Goal: Task Accomplishment & Management: Use online tool/utility

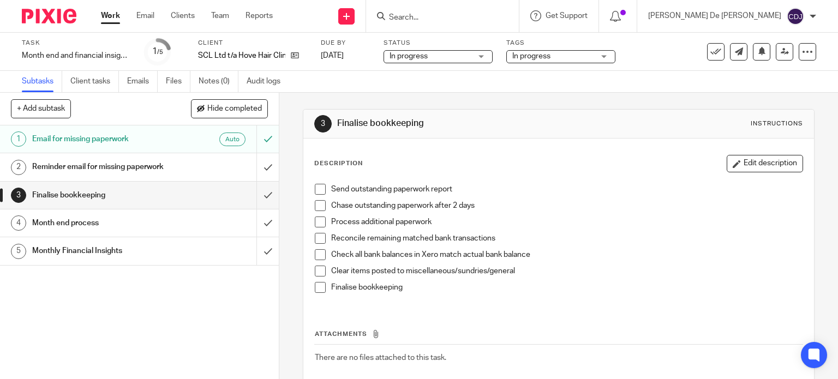
click at [315, 237] on span at bounding box center [320, 238] width 11 height 11
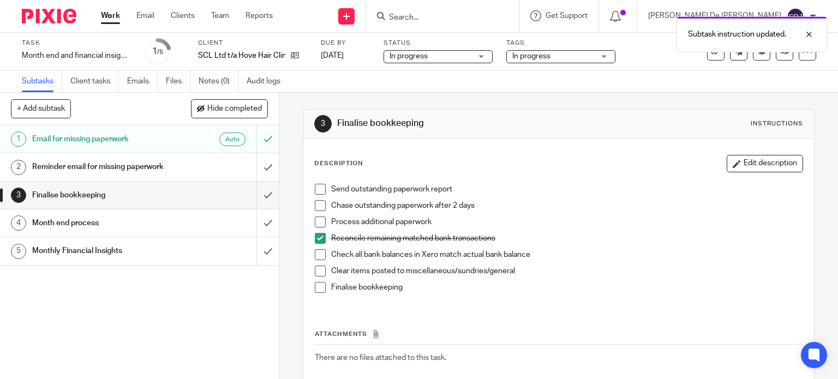
click at [315, 261] on li "Check all bank balances in Xero match actual bank balance" at bounding box center [559, 257] width 488 height 16
click at [315, 254] on span at bounding box center [320, 254] width 11 height 11
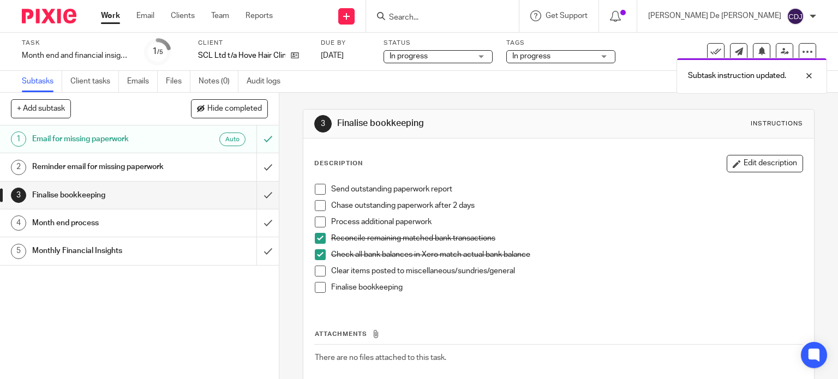
click at [200, 224] on div "Month end process" at bounding box center [138, 223] width 213 height 16
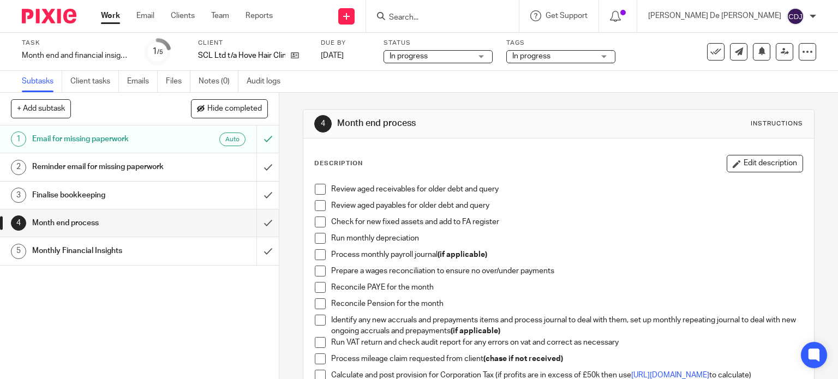
click at [317, 192] on span at bounding box center [320, 189] width 11 height 11
click at [318, 202] on span at bounding box center [320, 205] width 11 height 11
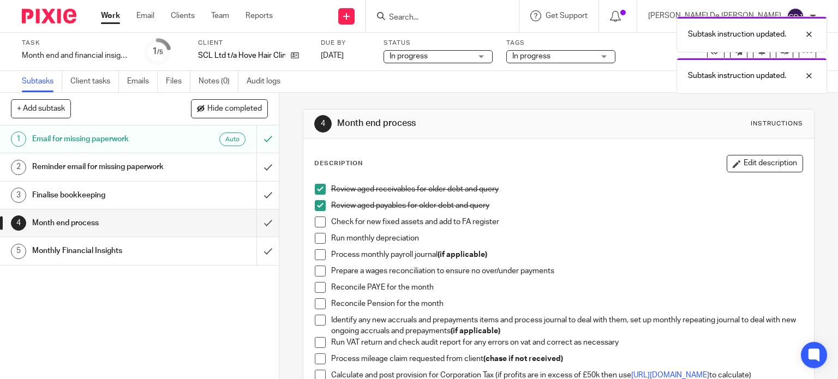
scroll to position [55, 0]
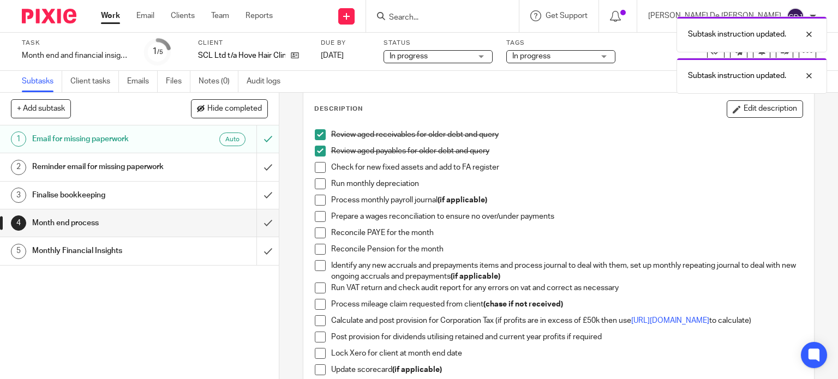
click at [317, 199] on span at bounding box center [320, 200] width 11 height 11
click at [317, 217] on span at bounding box center [320, 216] width 11 height 11
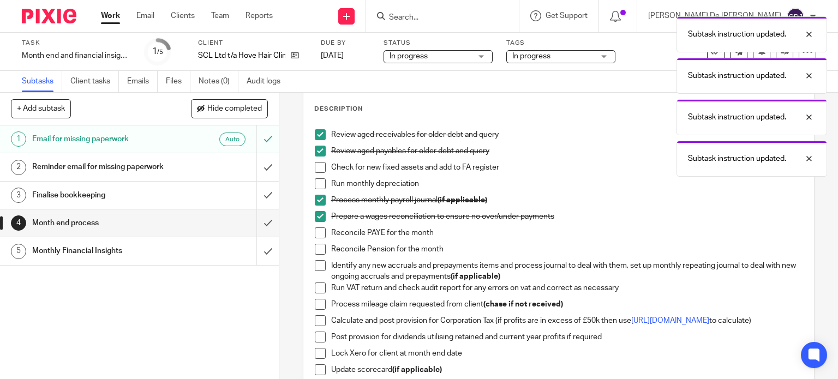
click at [316, 230] on span at bounding box center [320, 233] width 11 height 11
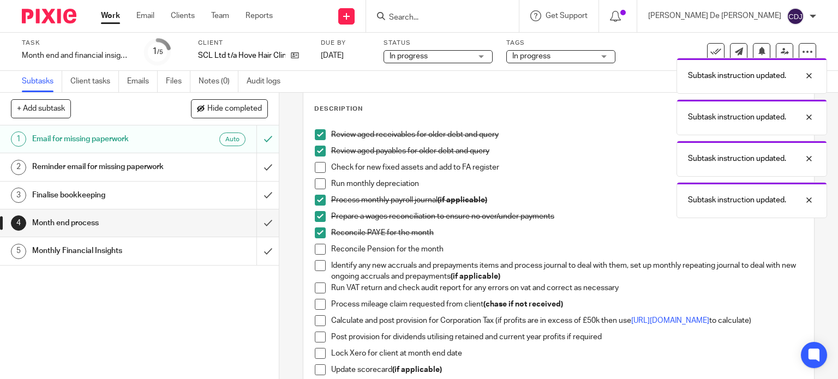
click at [319, 249] on span at bounding box center [320, 249] width 11 height 11
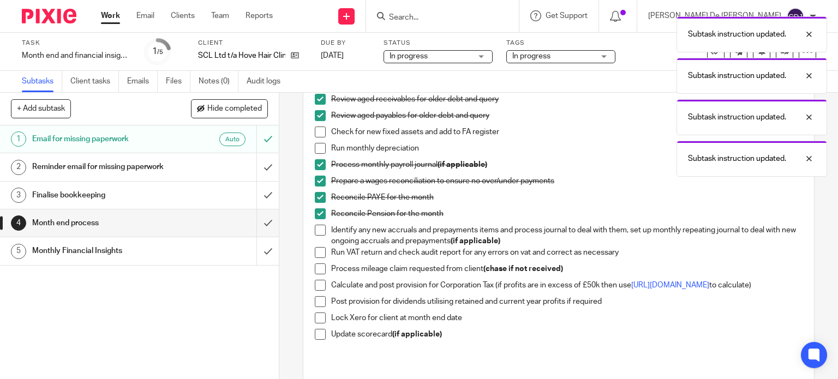
scroll to position [109, 0]
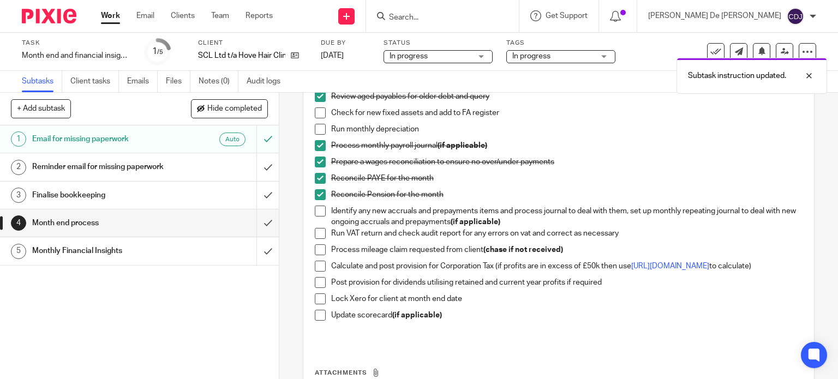
click at [176, 194] on div "Finalise bookkeeping" at bounding box center [138, 195] width 213 height 16
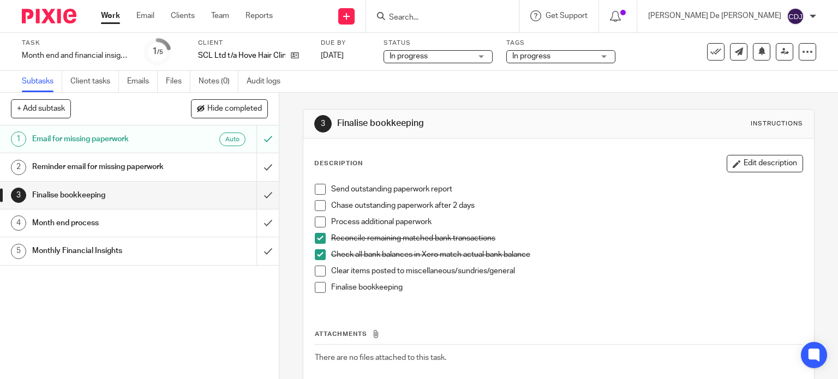
click at [315, 271] on span at bounding box center [320, 271] width 11 height 11
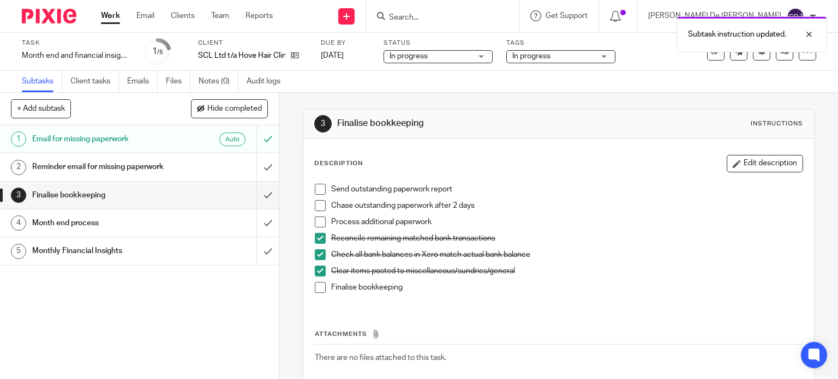
click at [312, 300] on div "Send outstanding paperwork report Chase outstanding paperwork after 2 days Proc…" at bounding box center [558, 242] width 499 height 128
click at [315, 292] on span at bounding box center [320, 287] width 11 height 11
click at [258, 191] on input "submit" at bounding box center [139, 195] width 279 height 27
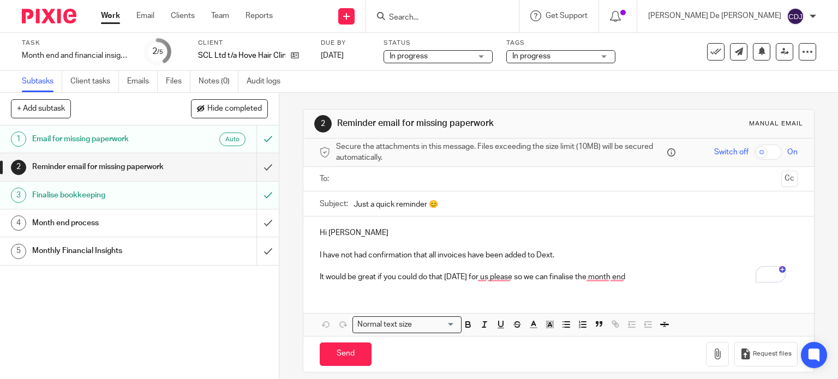
click at [223, 222] on div "Month end process" at bounding box center [138, 223] width 213 height 16
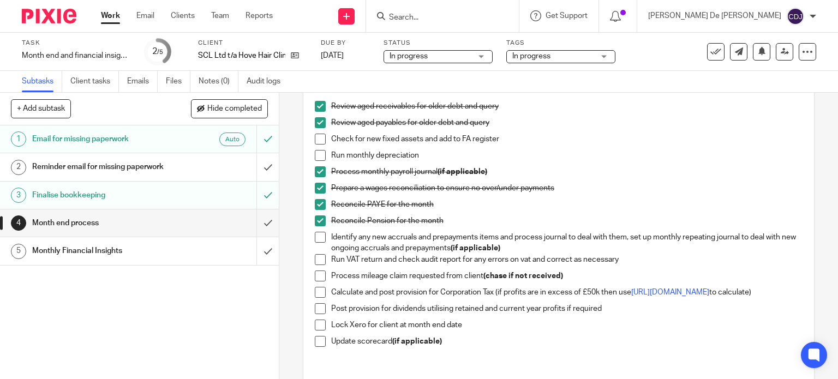
scroll to position [109, 0]
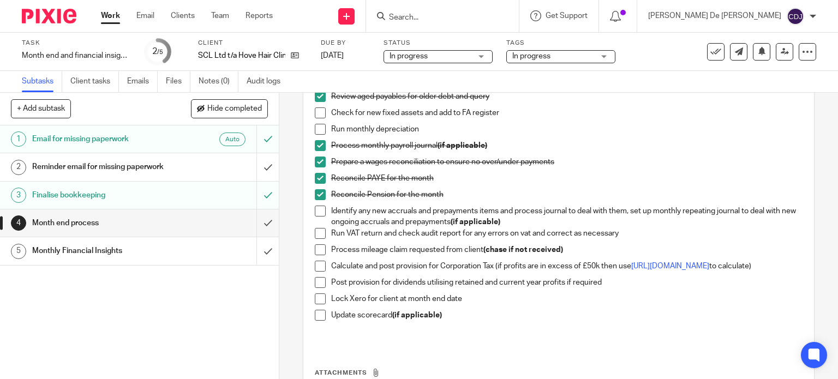
click at [315, 211] on span at bounding box center [320, 211] width 11 height 11
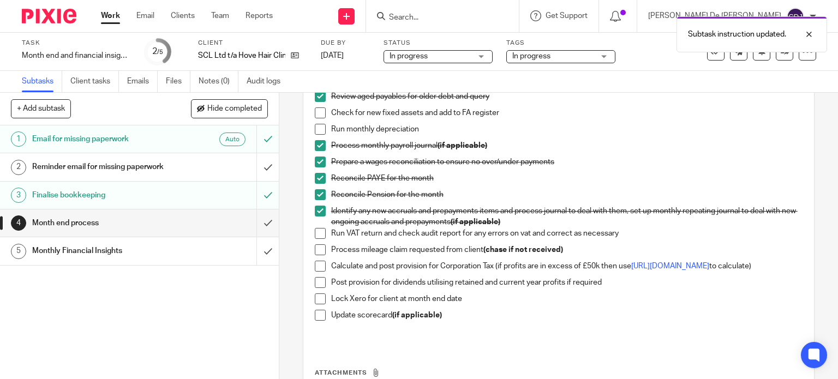
click at [318, 232] on span at bounding box center [320, 233] width 11 height 11
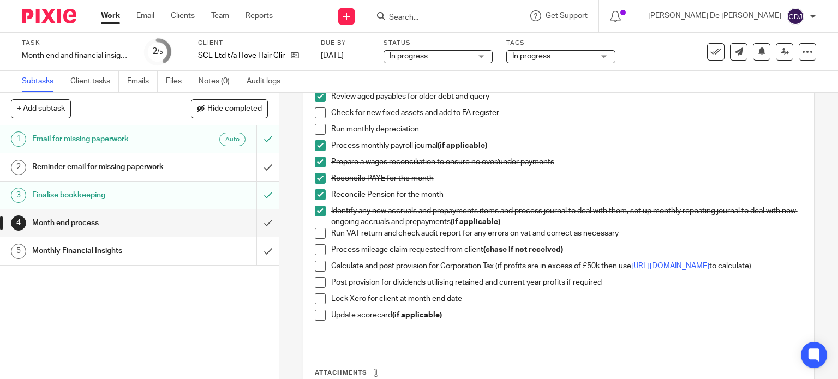
click at [317, 123] on ul "Review aged receivables for older debt and query Review aged payables for older…" at bounding box center [559, 201] width 488 height 252
click at [316, 111] on span at bounding box center [320, 113] width 11 height 11
click at [317, 130] on span at bounding box center [320, 129] width 11 height 11
click at [319, 234] on span at bounding box center [320, 233] width 11 height 11
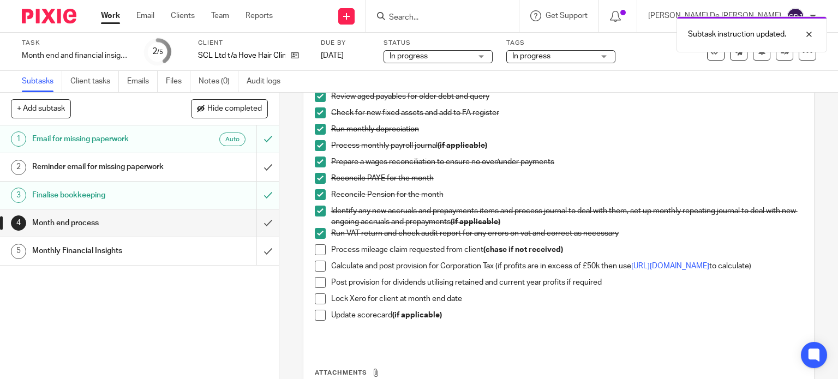
click at [319, 250] on span at bounding box center [320, 249] width 11 height 11
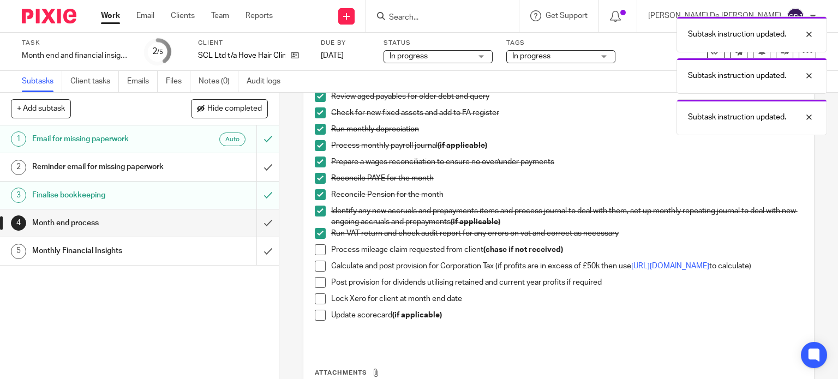
click at [318, 266] on span at bounding box center [320, 266] width 11 height 11
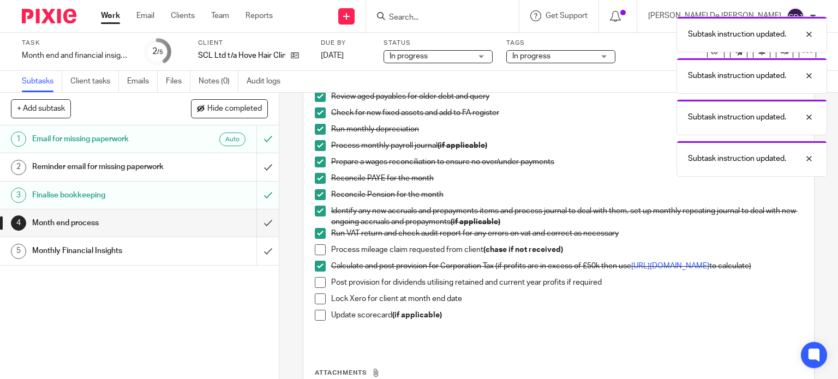
click at [316, 285] on span at bounding box center [320, 282] width 11 height 11
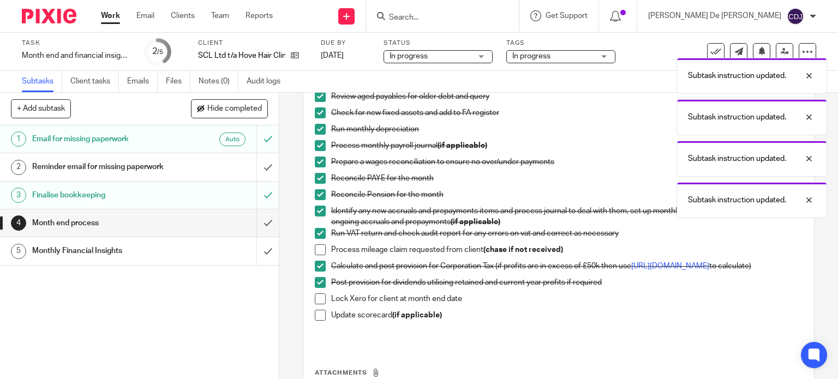
click at [319, 305] on span at bounding box center [320, 299] width 11 height 11
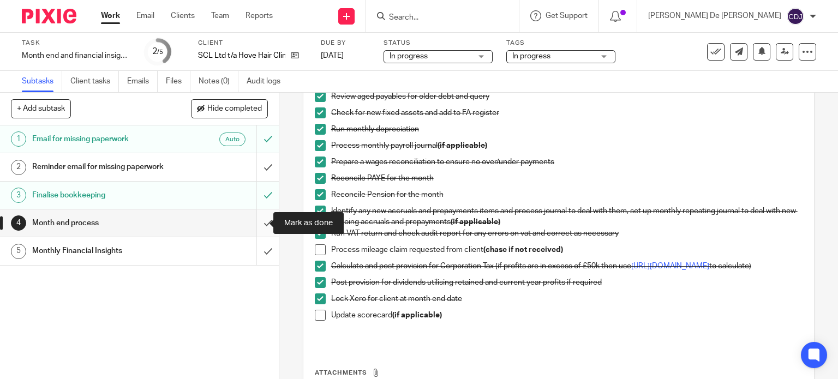
click at [253, 223] on input "submit" at bounding box center [139, 223] width 279 height 27
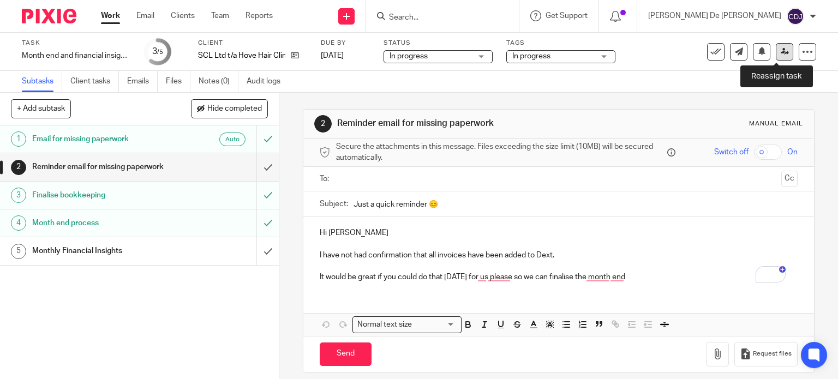
click at [776, 55] on link at bounding box center [784, 51] width 17 height 17
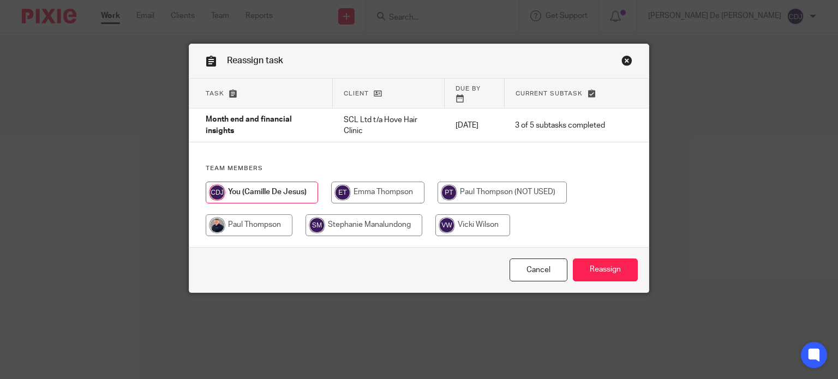
click at [251, 217] on input "radio" at bounding box center [249, 225] width 87 height 22
radio input "true"
click at [590, 268] on input "Reassign" at bounding box center [605, 270] width 65 height 23
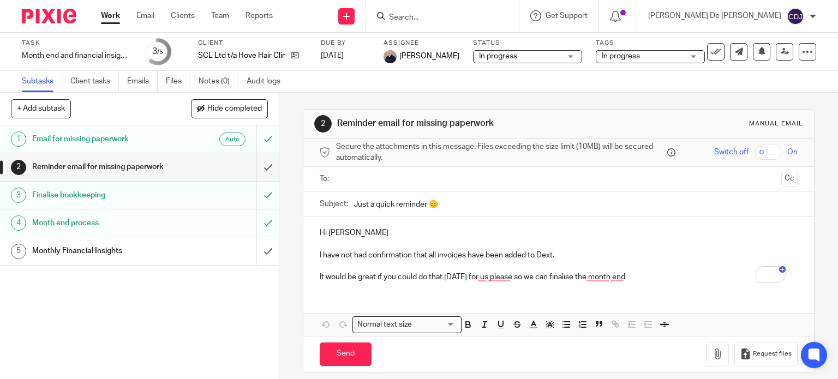
click at [112, 14] on link "Work" at bounding box center [110, 15] width 19 height 11
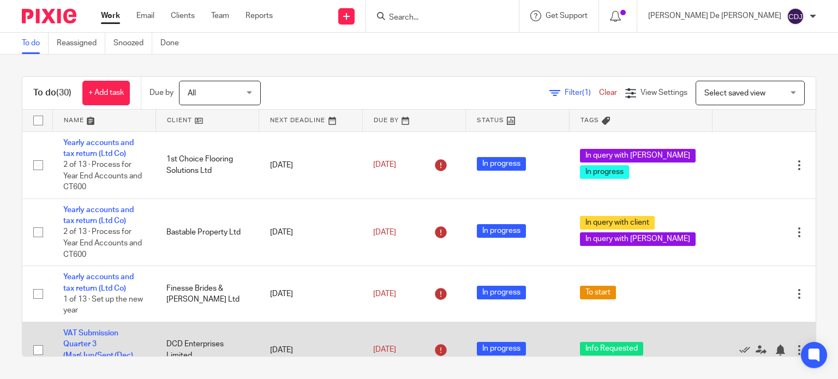
scroll to position [164, 0]
